Goal: Task Accomplishment & Management: Use online tool/utility

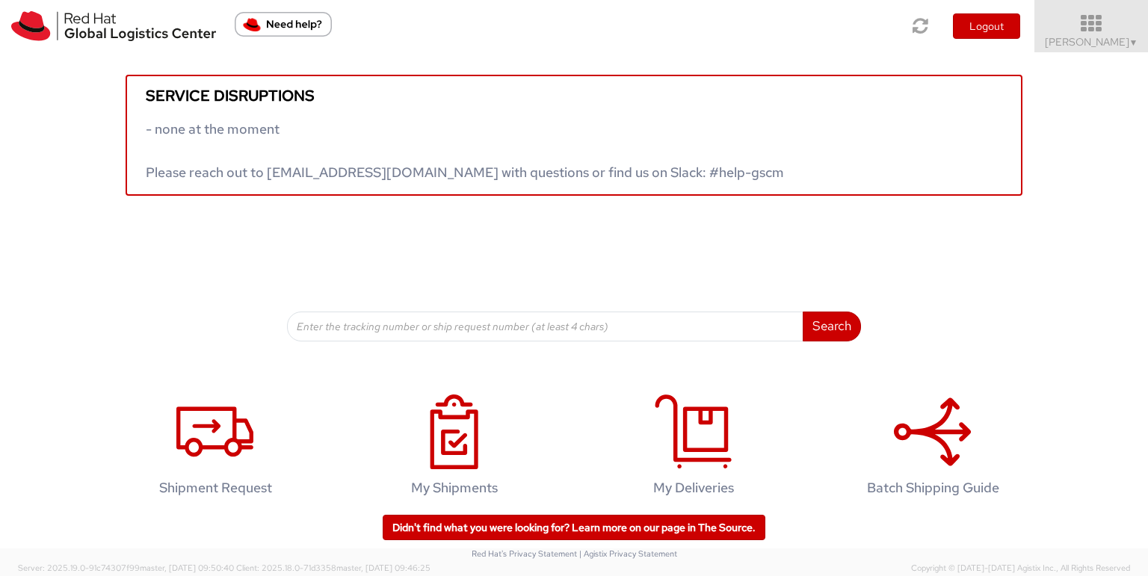
click at [1099, 47] on span "Toshi Mongla ▼" at bounding box center [1090, 41] width 93 height 13
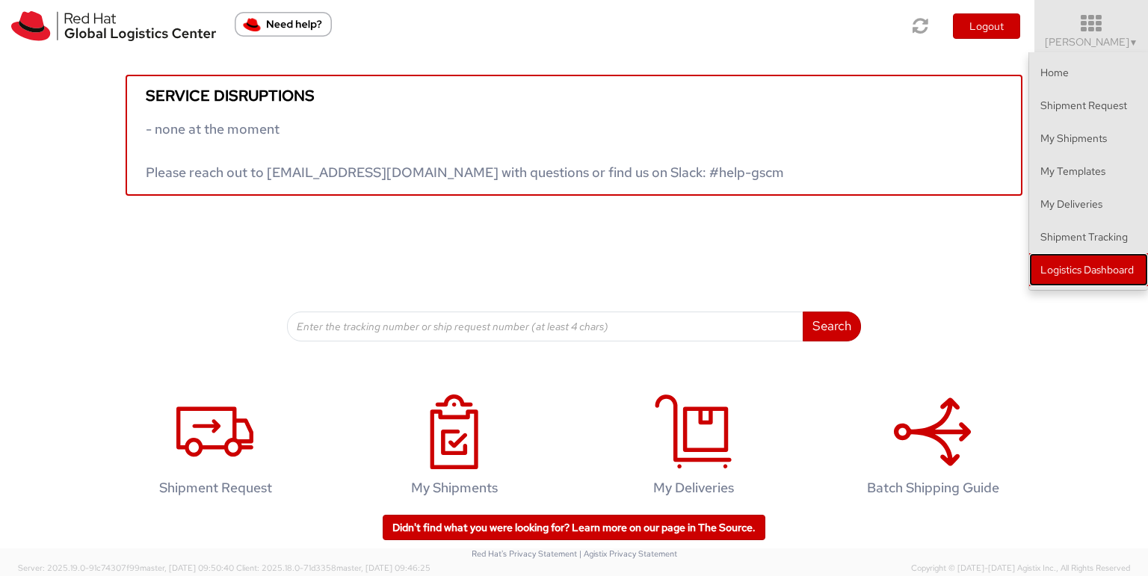
click at [1079, 264] on link "Logistics Dashboard" at bounding box center [1088, 269] width 119 height 33
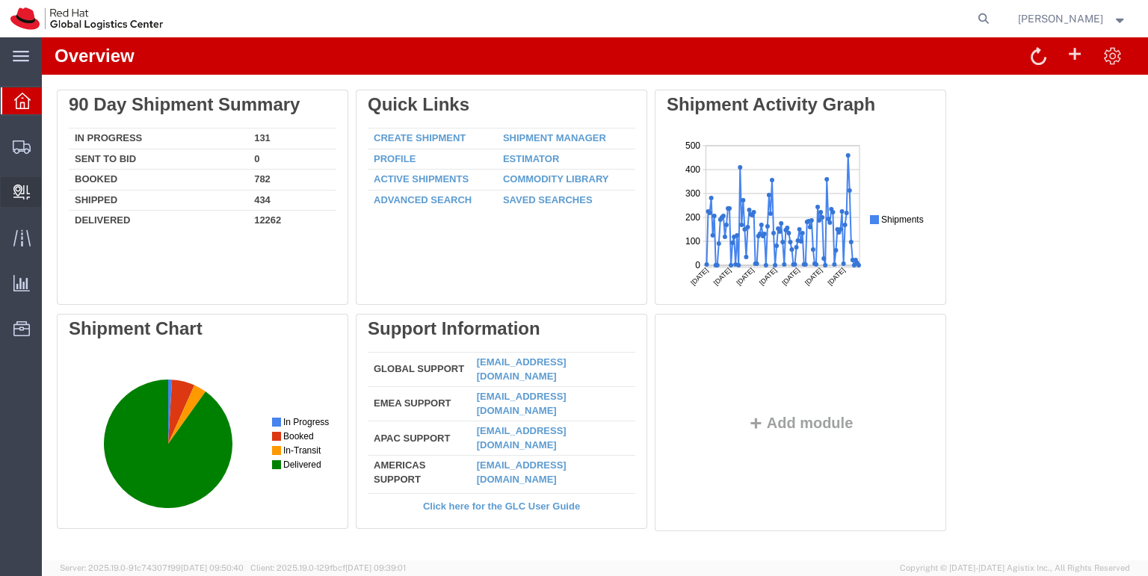
click at [0, 0] on span "Create Delivery" at bounding box center [0, 0] width 0 height 0
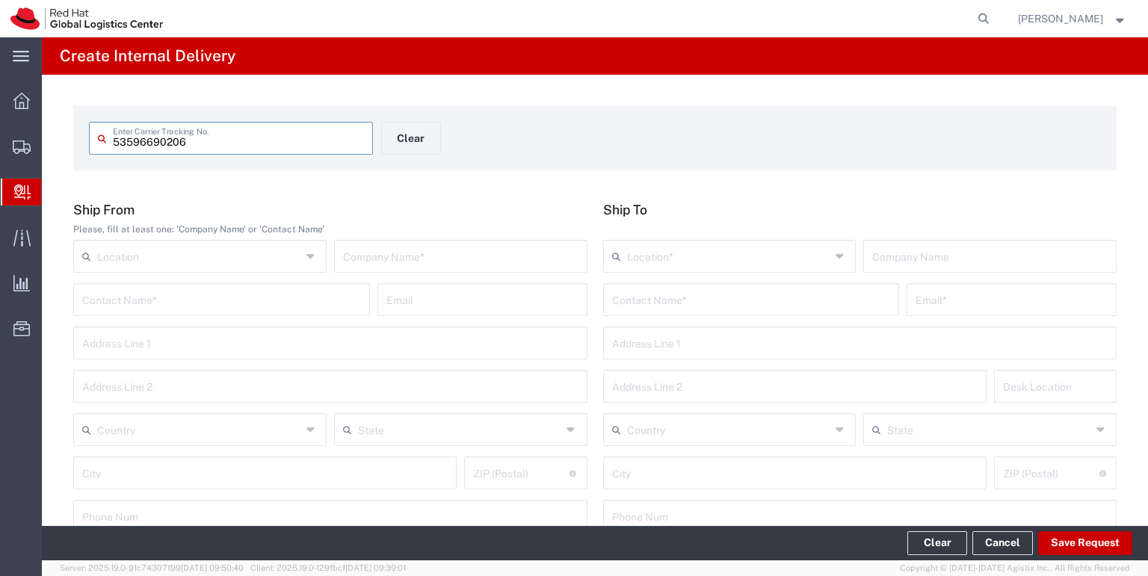
type input "53596690206"
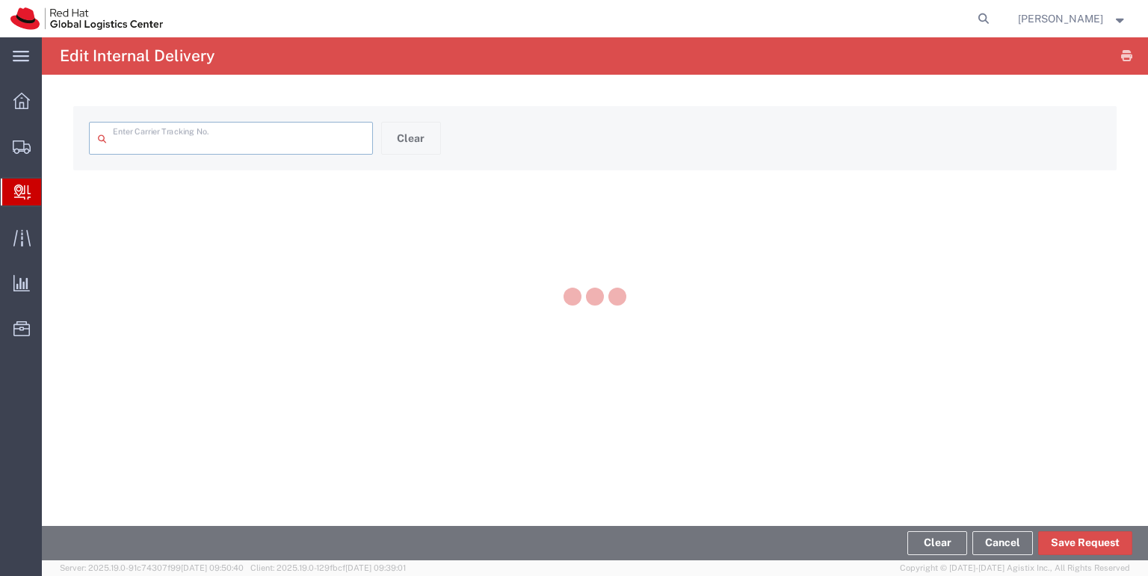
type input "53596690206"
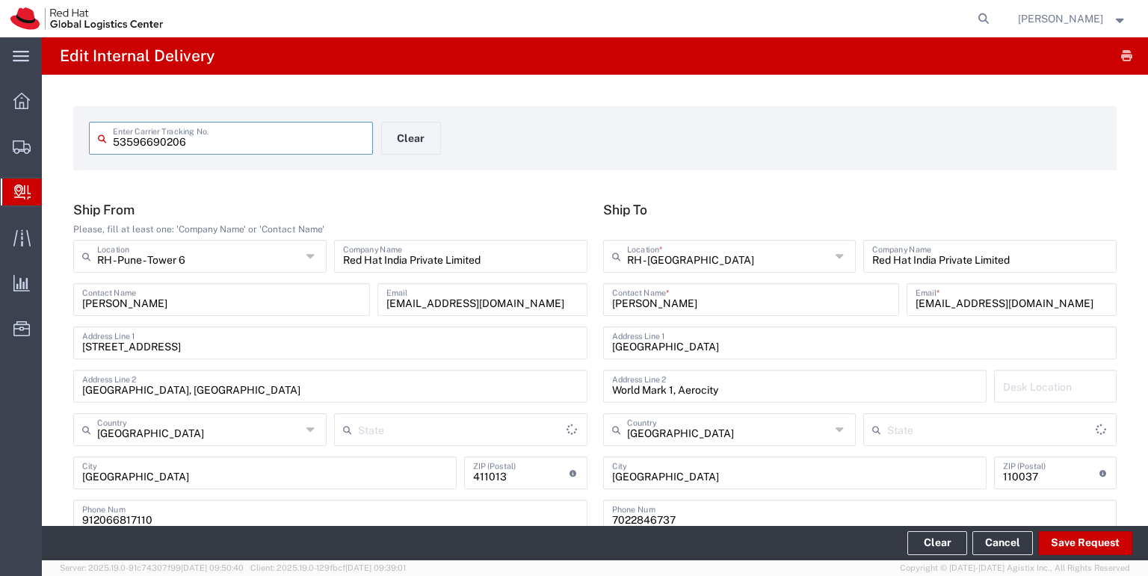
type input "Your Packaging"
type input "Mahārāshtra"
type input "Delhi"
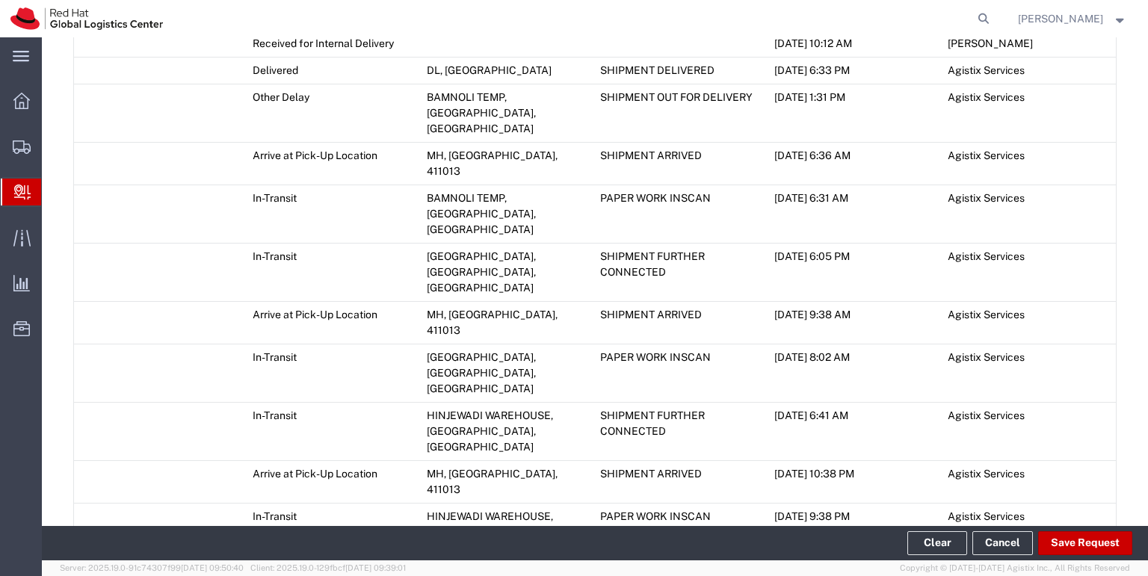
scroll to position [1074, 0]
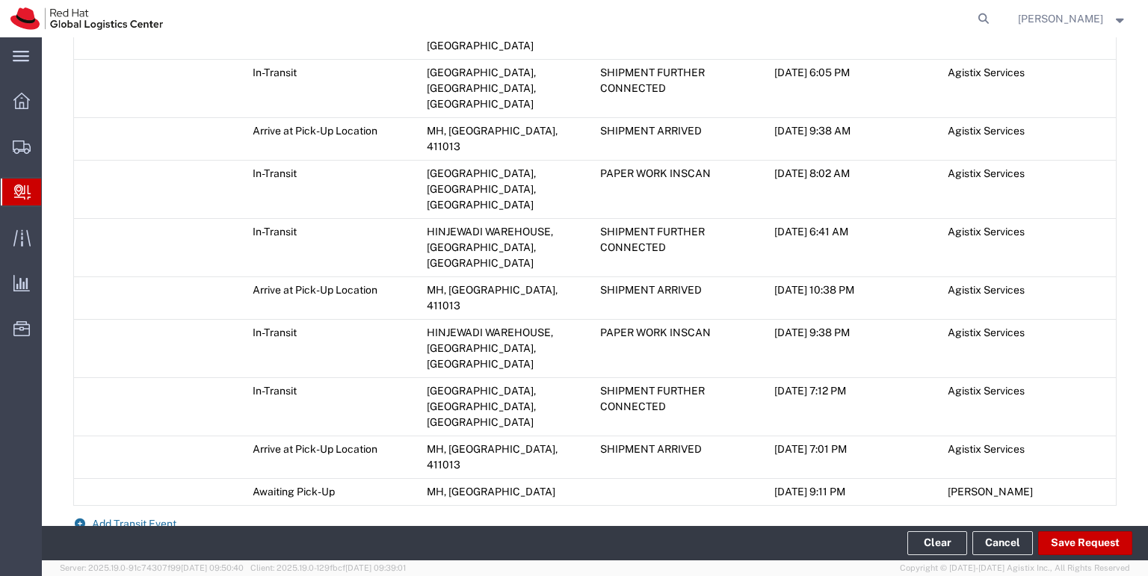
click at [137, 518] on span "Add Transit Event" at bounding box center [134, 524] width 84 height 12
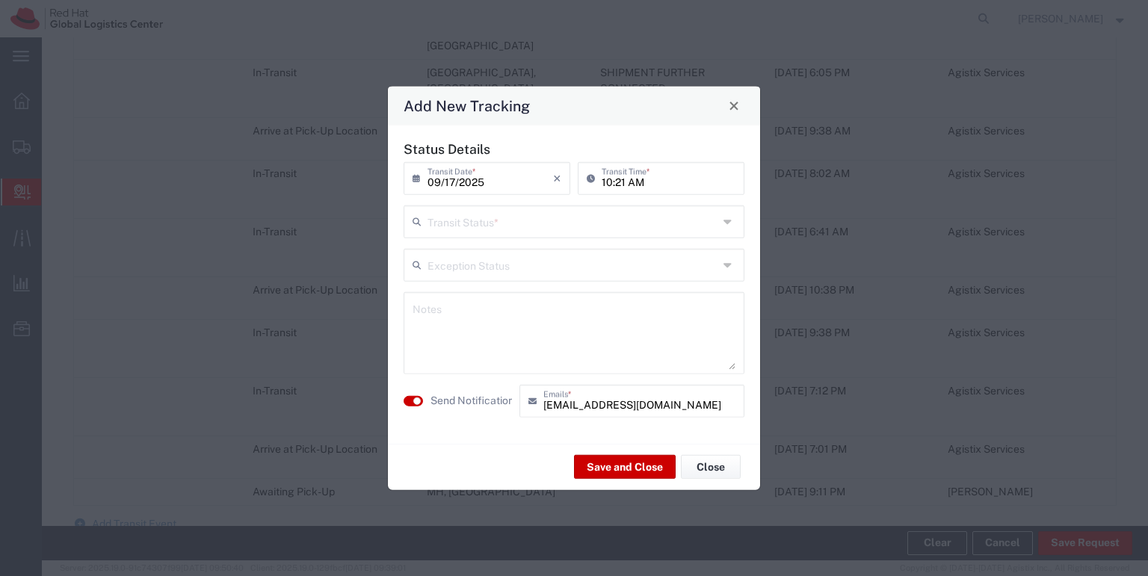
click at [722, 220] on div "Transit Status *" at bounding box center [573, 221] width 341 height 33
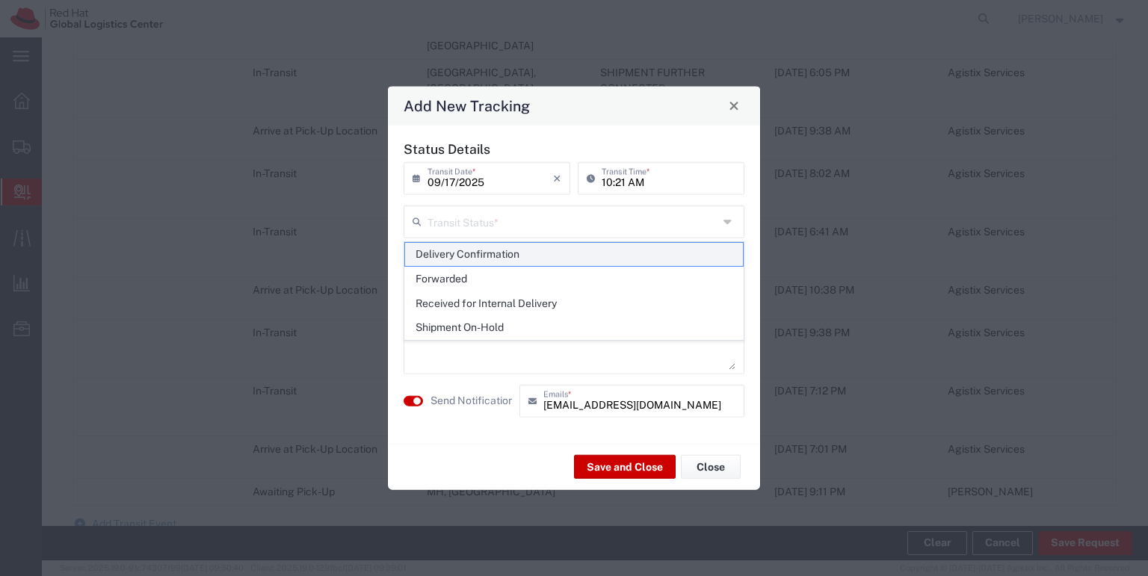
click at [583, 257] on span "Delivery Confirmation" at bounding box center [574, 254] width 338 height 23
type input "Delivery Confirmation"
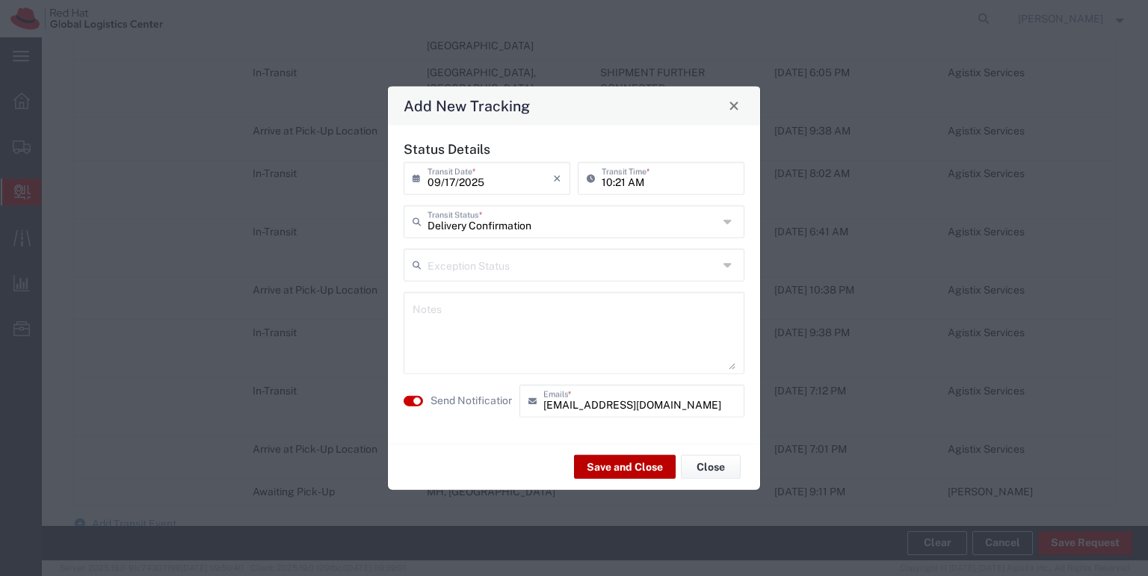
click at [622, 469] on button "Save and Close" at bounding box center [625, 467] width 102 height 24
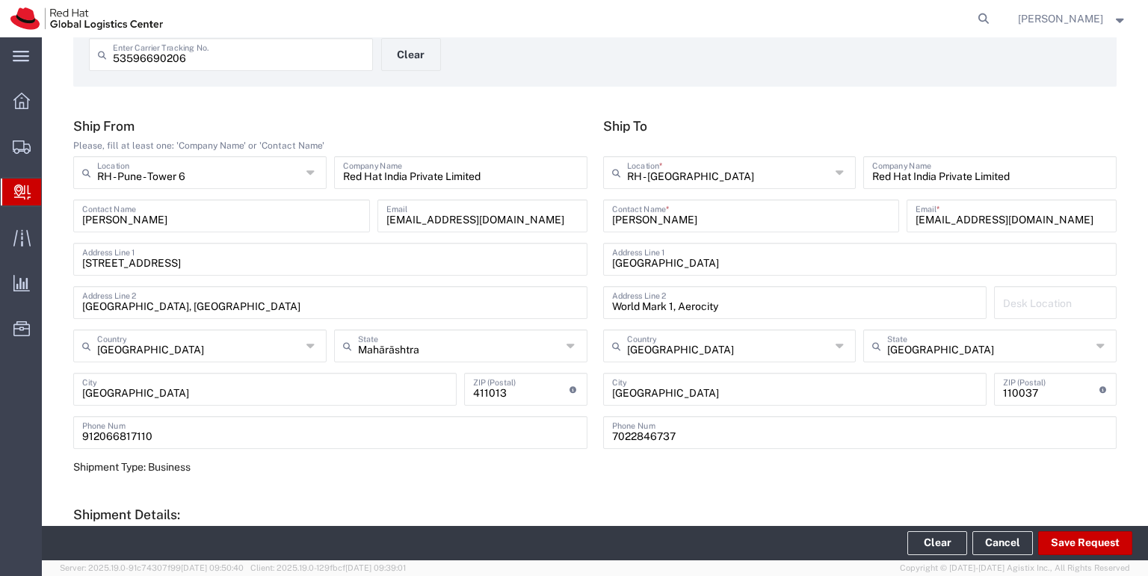
scroll to position [0, 0]
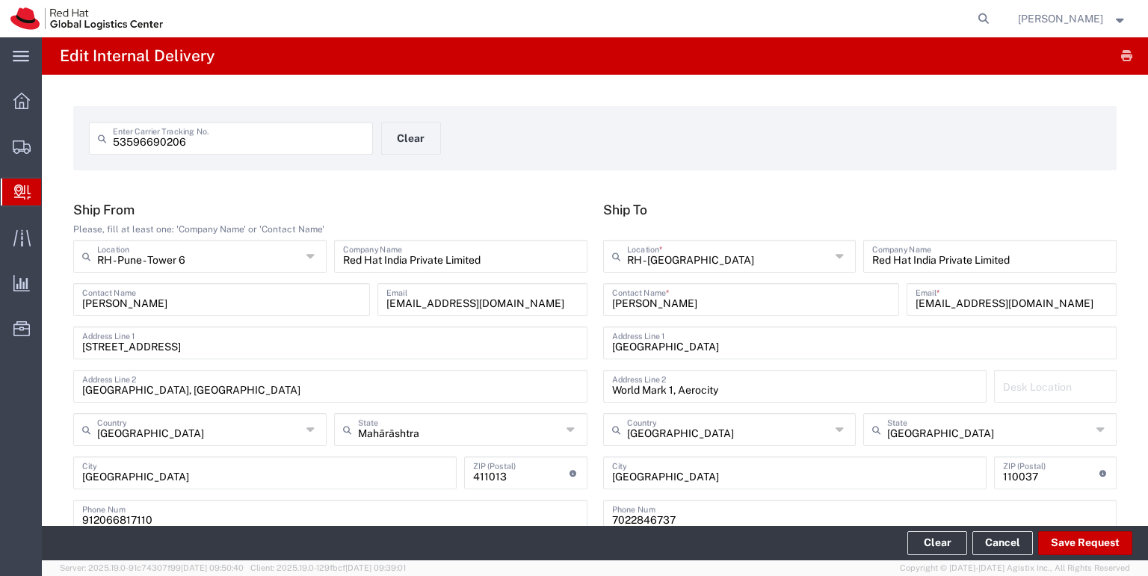
click at [188, 143] on input "53596690206" at bounding box center [238, 137] width 251 height 26
type input "53596690221"
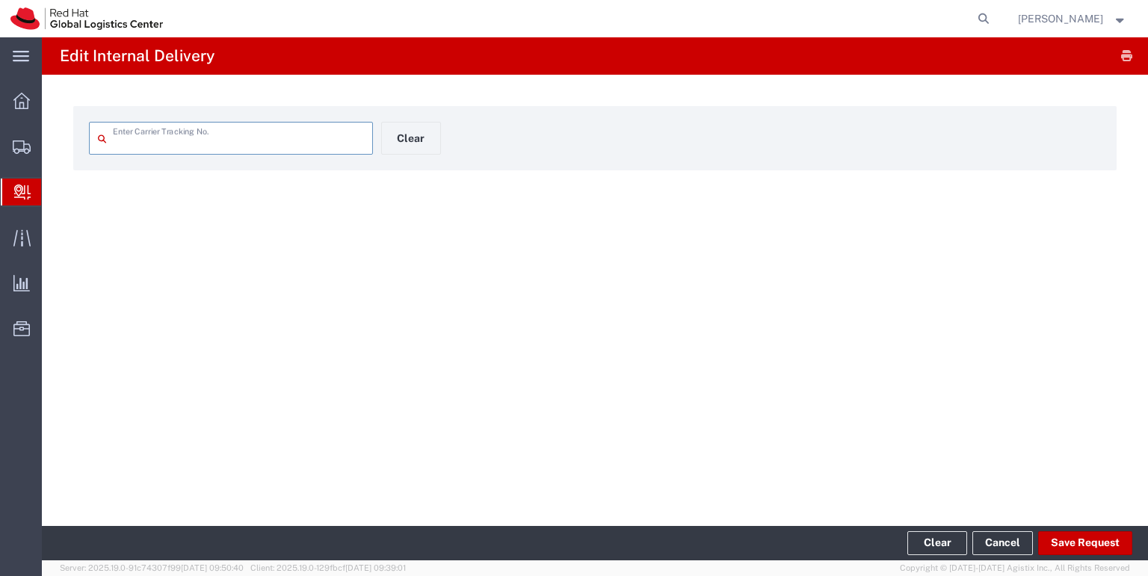
type input "53596690221"
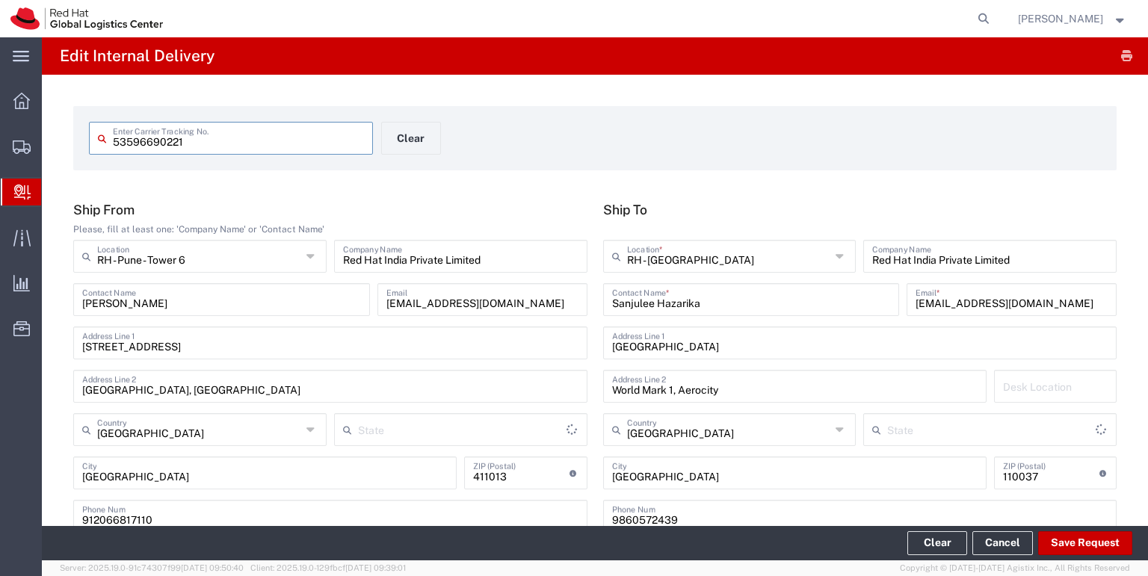
type input "Your Packaging"
type input "Mahārāshtra"
type input "Delhi"
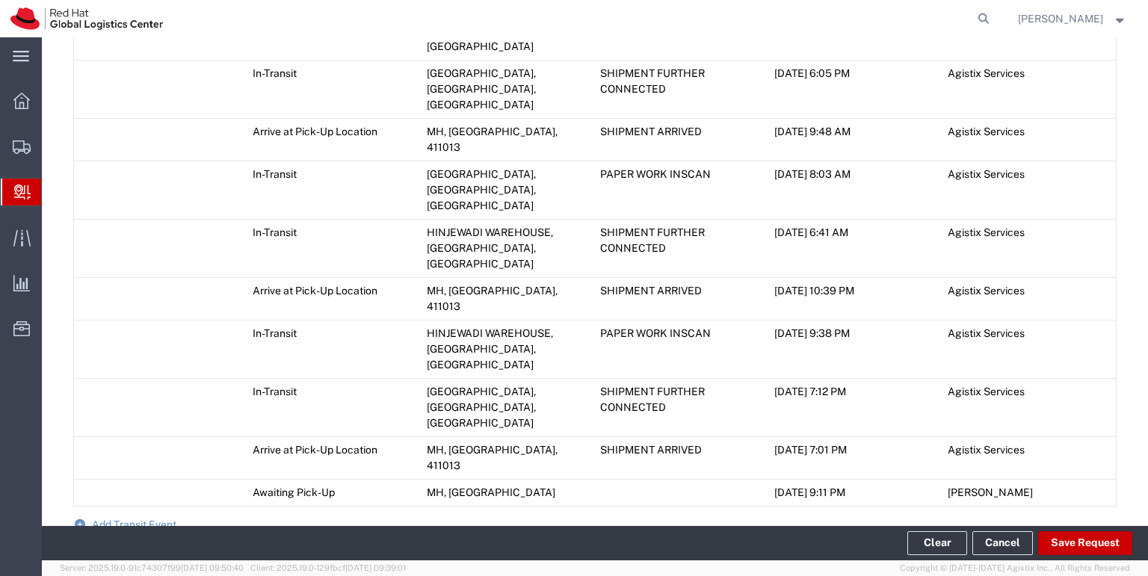
scroll to position [1059, 0]
click at [156, 518] on span "Add Transit Event" at bounding box center [134, 524] width 84 height 12
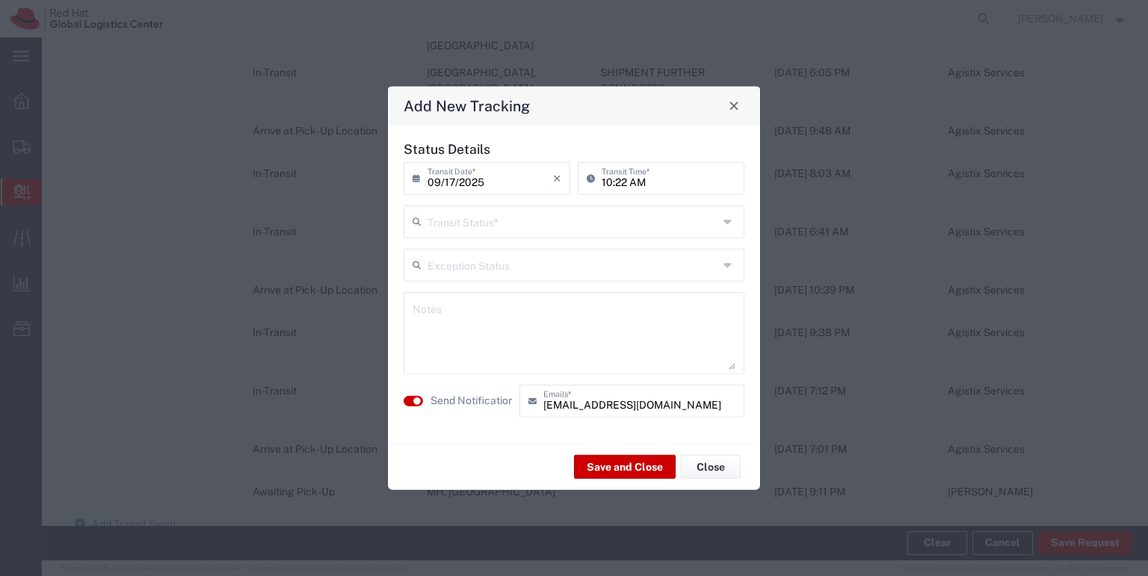
click at [729, 220] on icon at bounding box center [729, 221] width 12 height 24
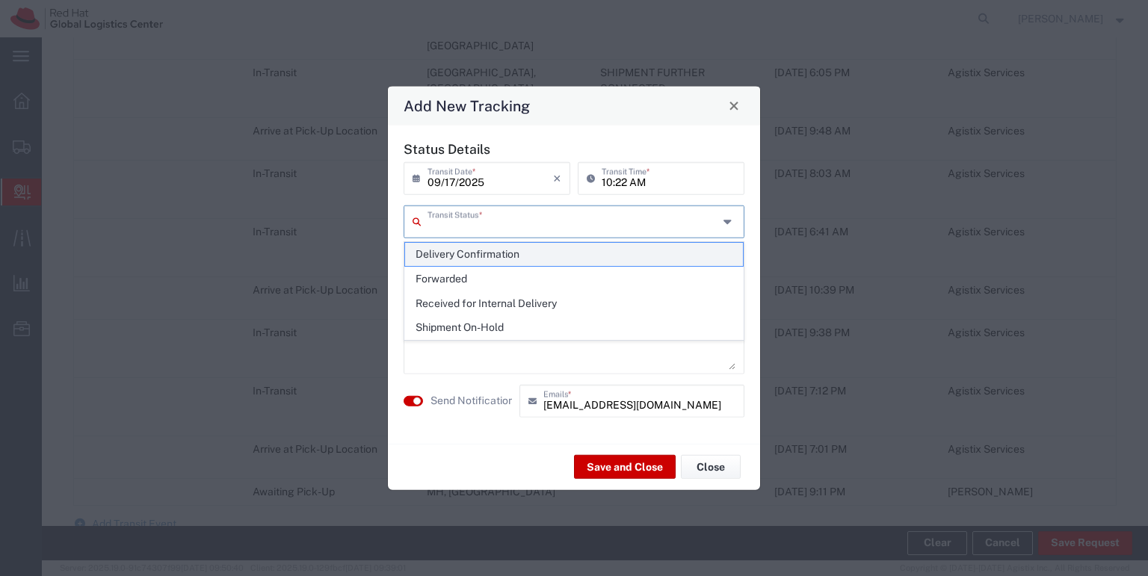
click at [646, 255] on span "Delivery Confirmation" at bounding box center [574, 254] width 338 height 23
type input "Delivery Confirmation"
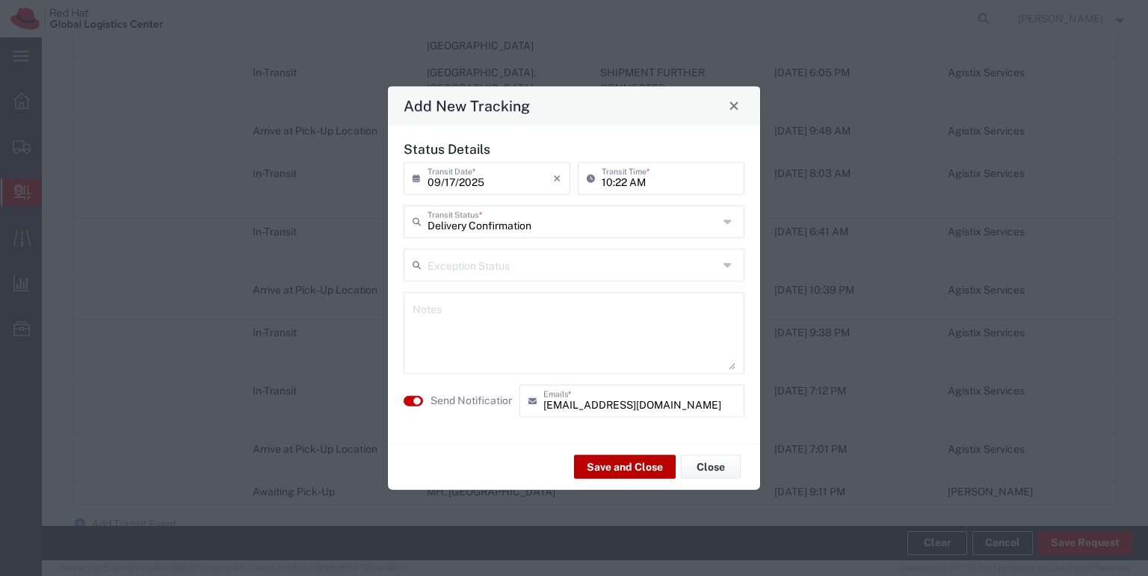
click at [623, 468] on button "Save and Close" at bounding box center [625, 467] width 102 height 24
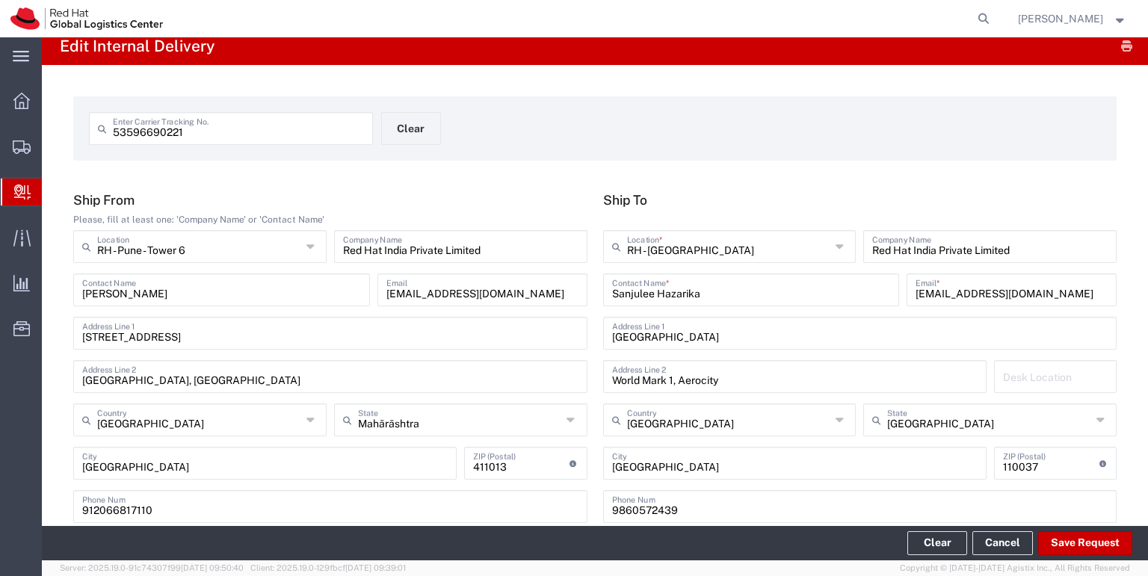
scroll to position [7, 0]
